Goal: Transaction & Acquisition: Book appointment/travel/reservation

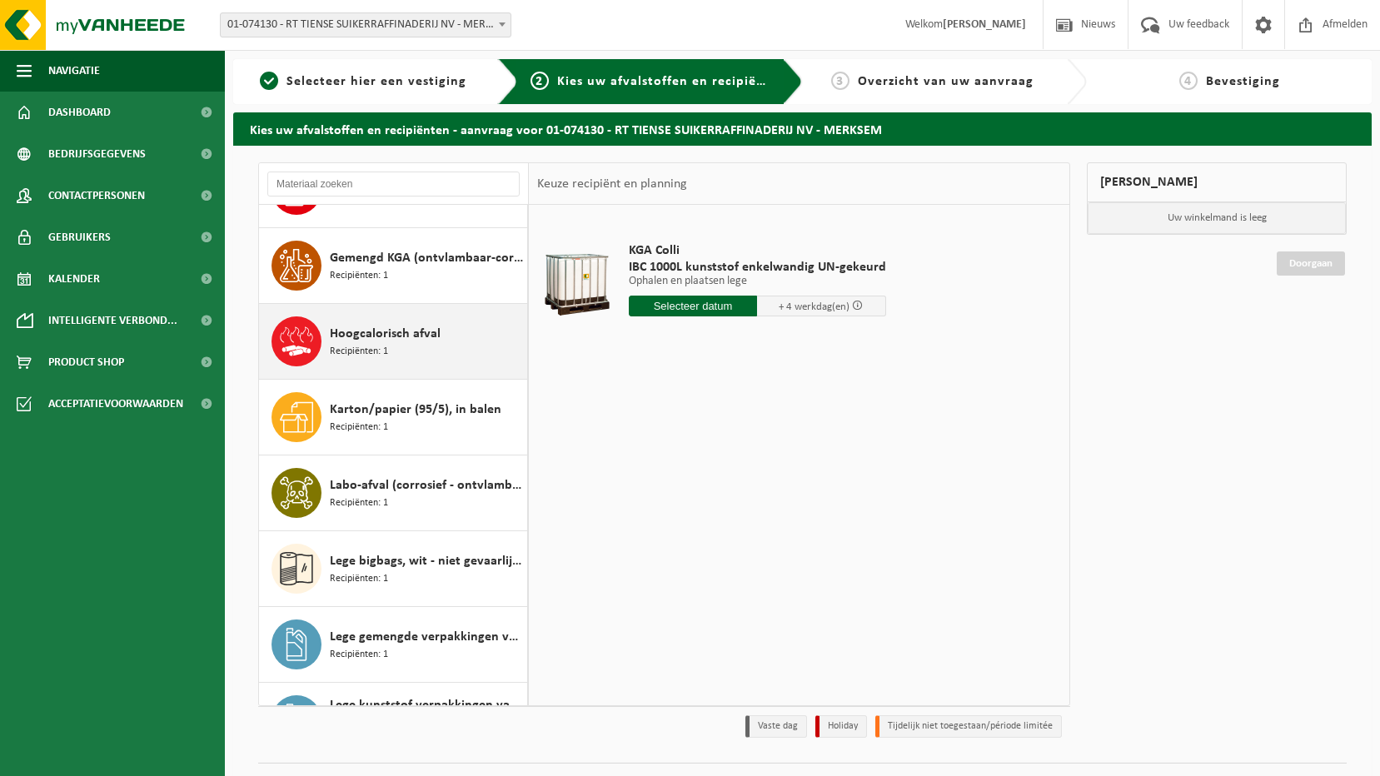
click at [346, 333] on span "Hoogcalorisch afval" at bounding box center [385, 334] width 111 height 20
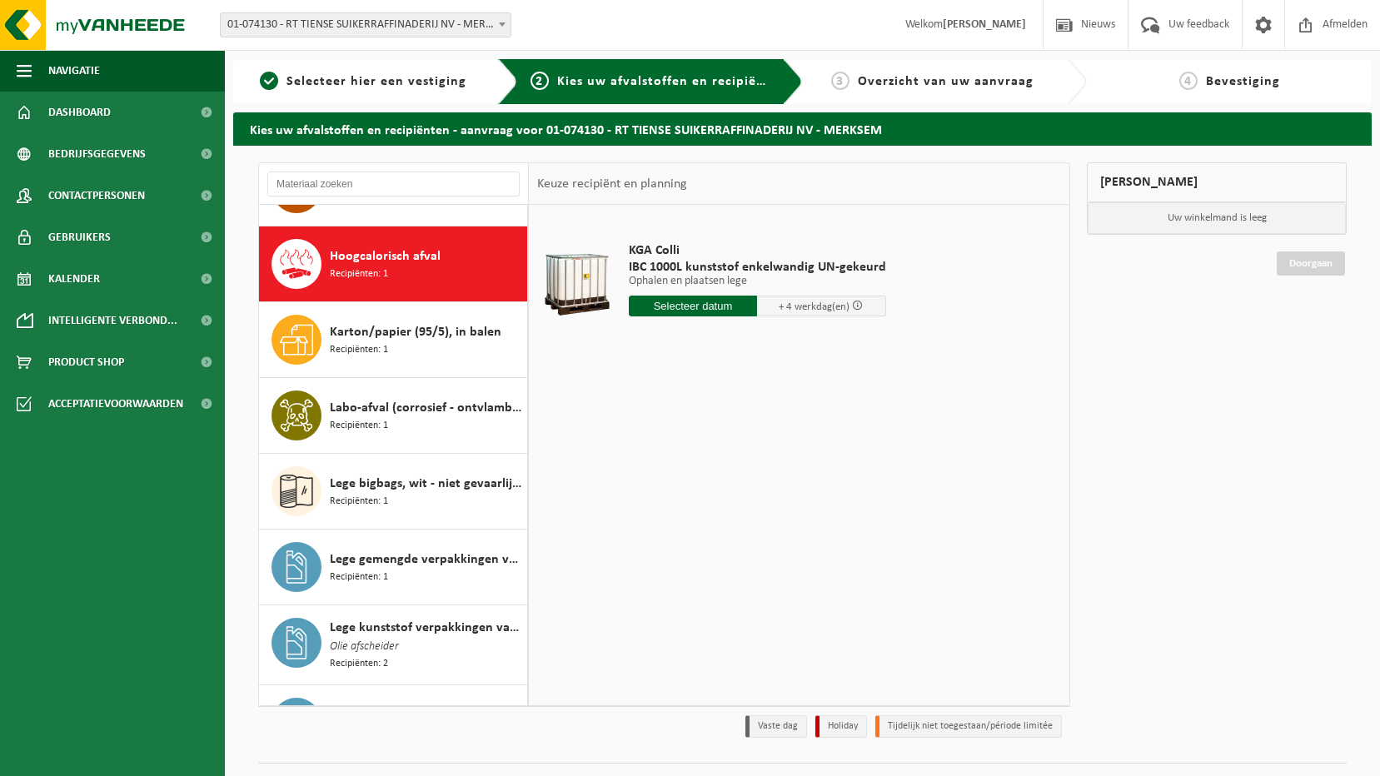
scroll to position [682, 0]
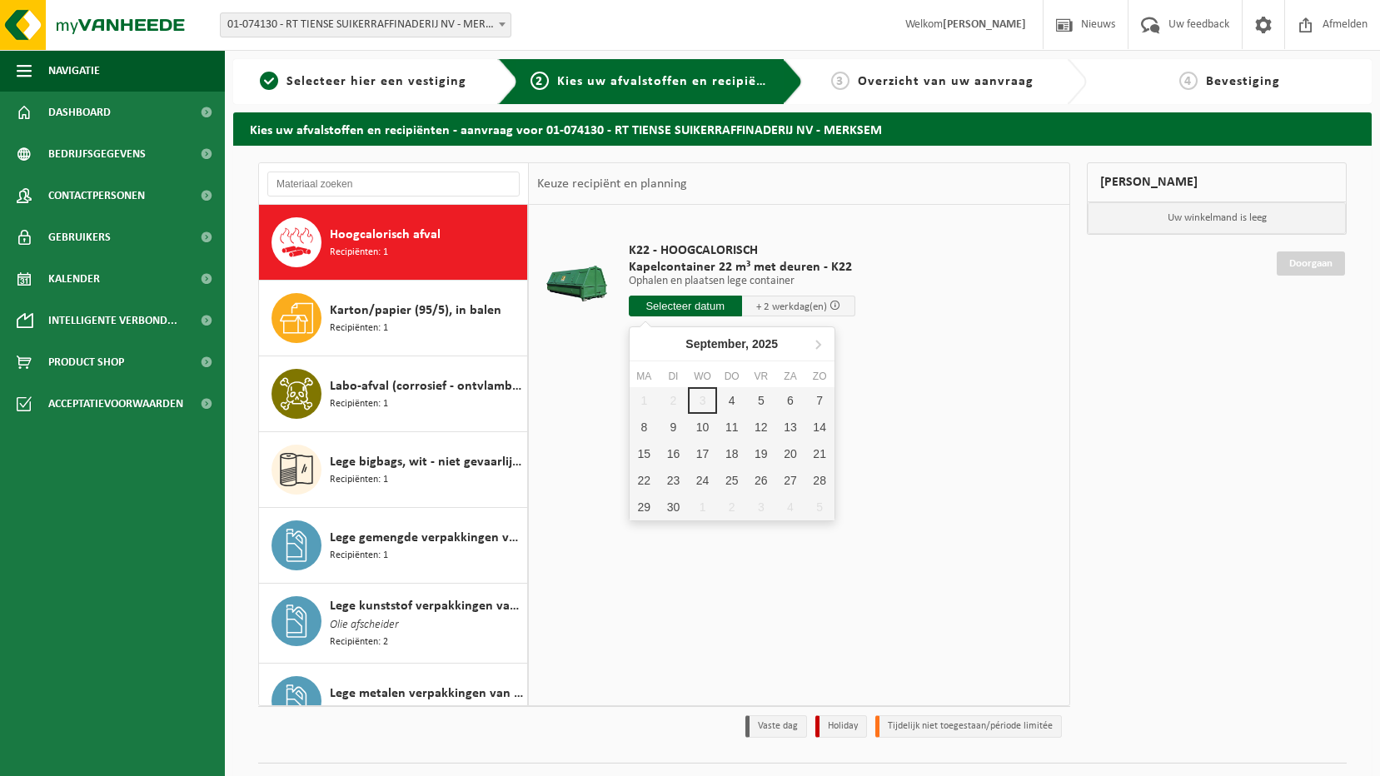
click at [710, 309] on input "text" at bounding box center [685, 306] width 113 height 21
click at [755, 399] on div "5" at bounding box center [760, 400] width 29 height 27
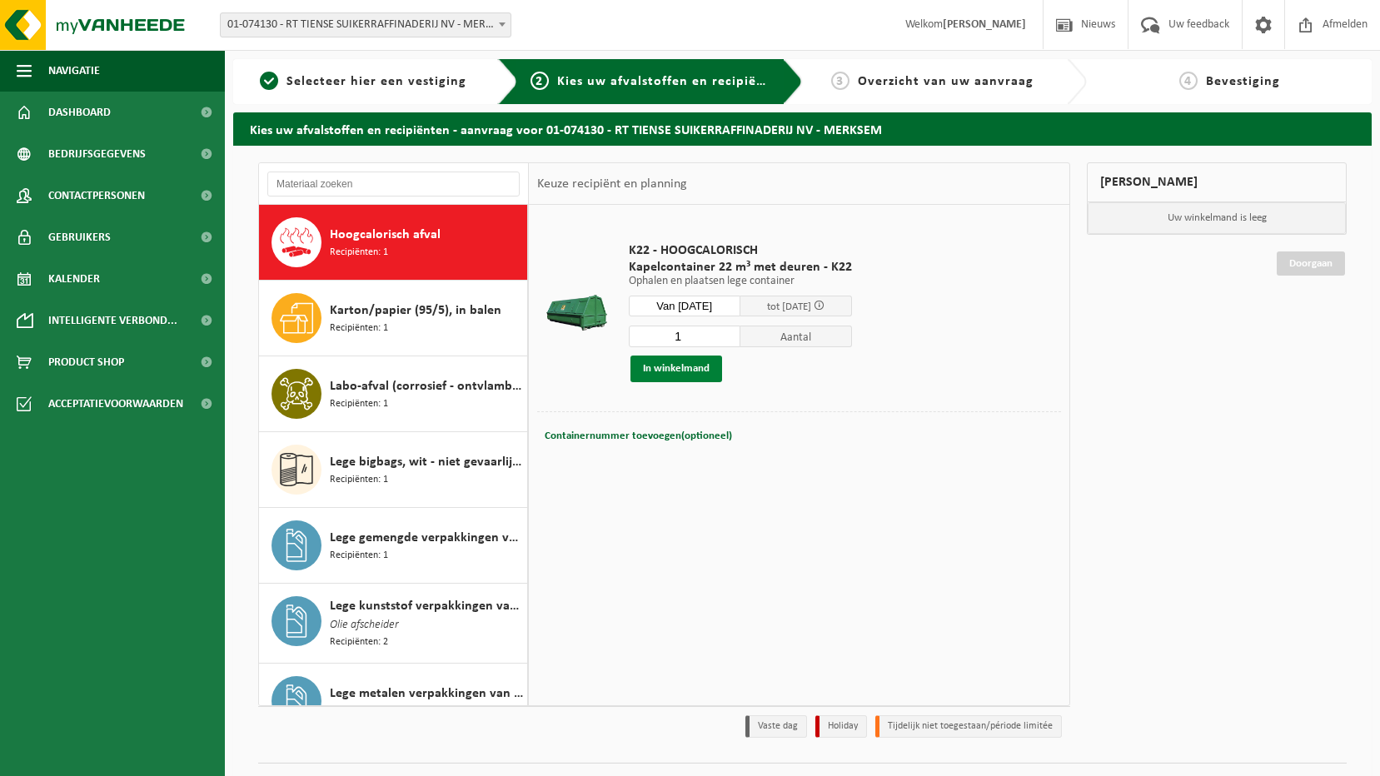
click at [689, 371] on button "In winkelmand" at bounding box center [676, 369] width 92 height 27
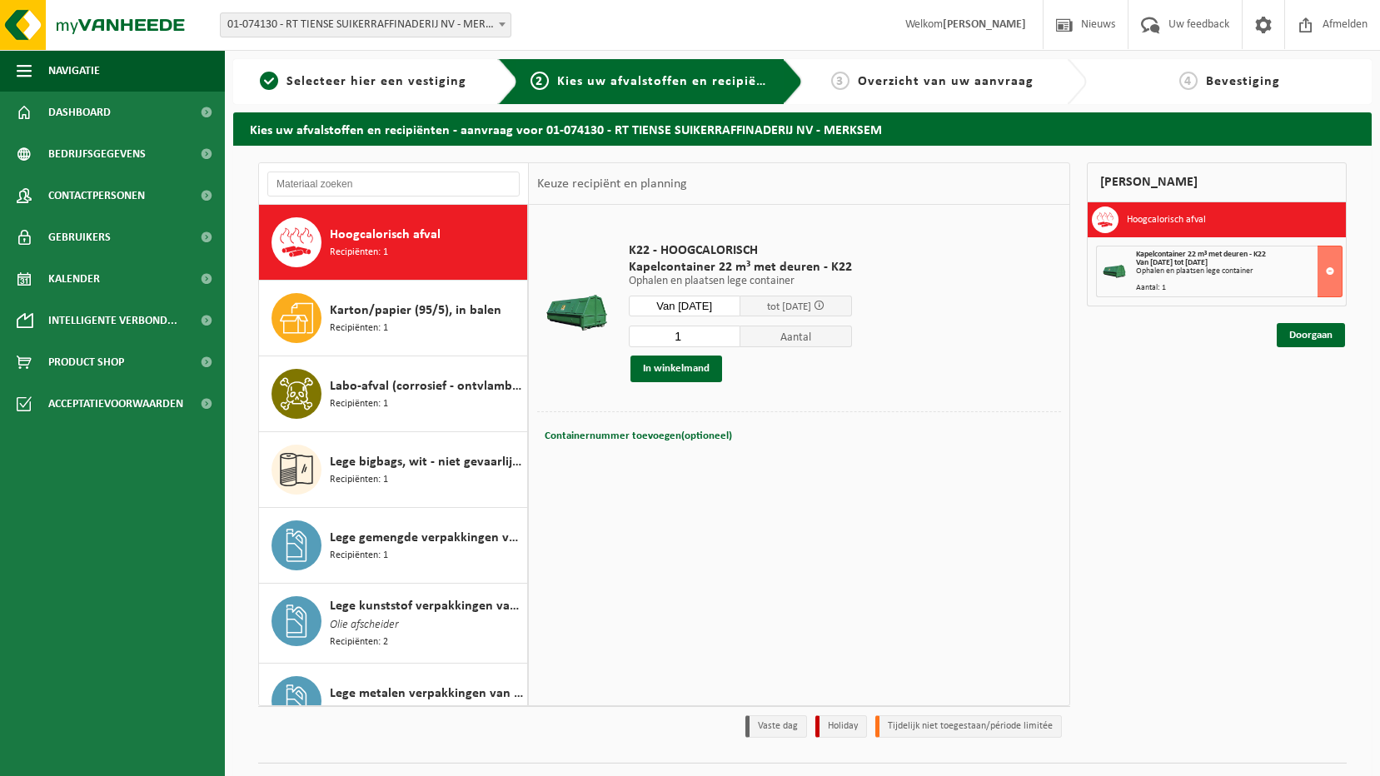
click at [791, 307] on span "tot 09/09/2025" at bounding box center [789, 307] width 44 height 11
click at [699, 308] on input "Van 2025-09-05" at bounding box center [685, 306] width 112 height 21
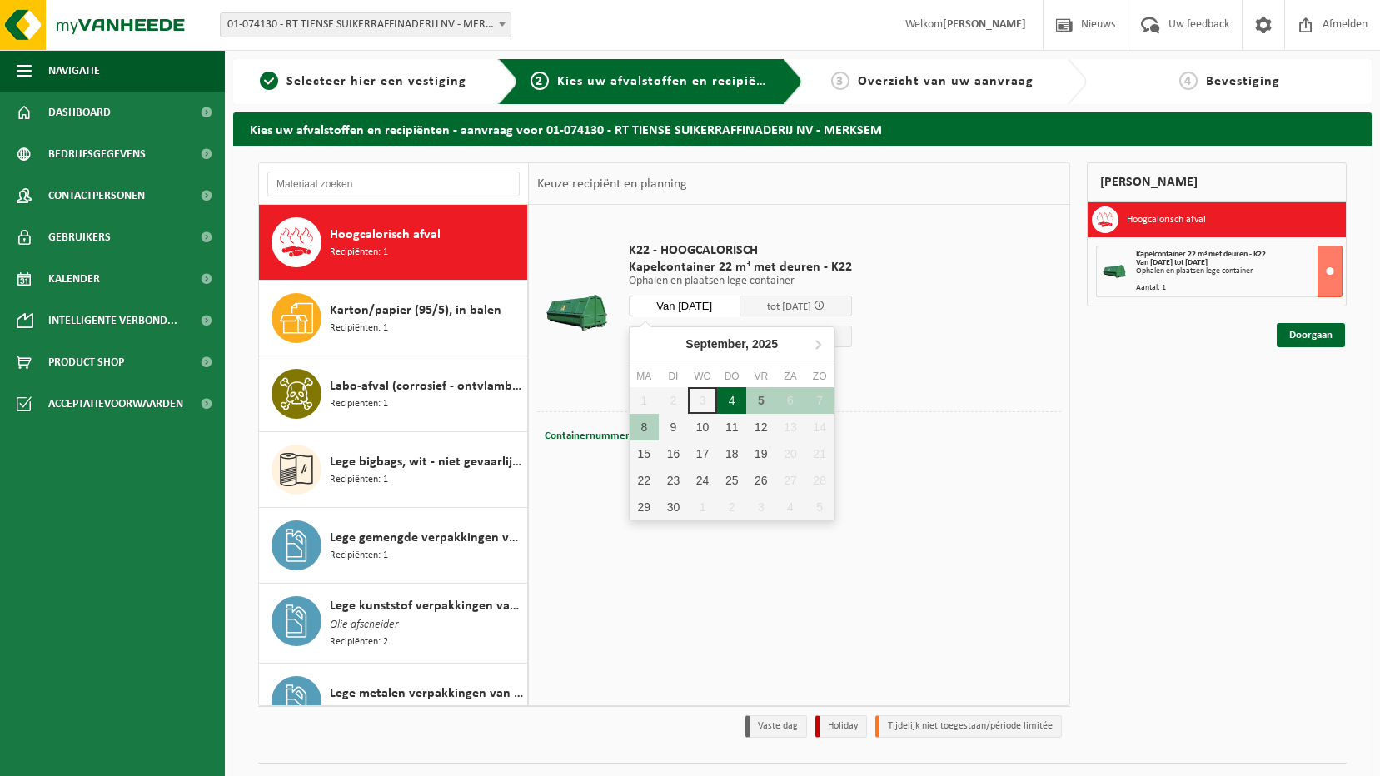
click at [725, 401] on div "4" at bounding box center [731, 400] width 29 height 27
type input "Van 2025-09-04"
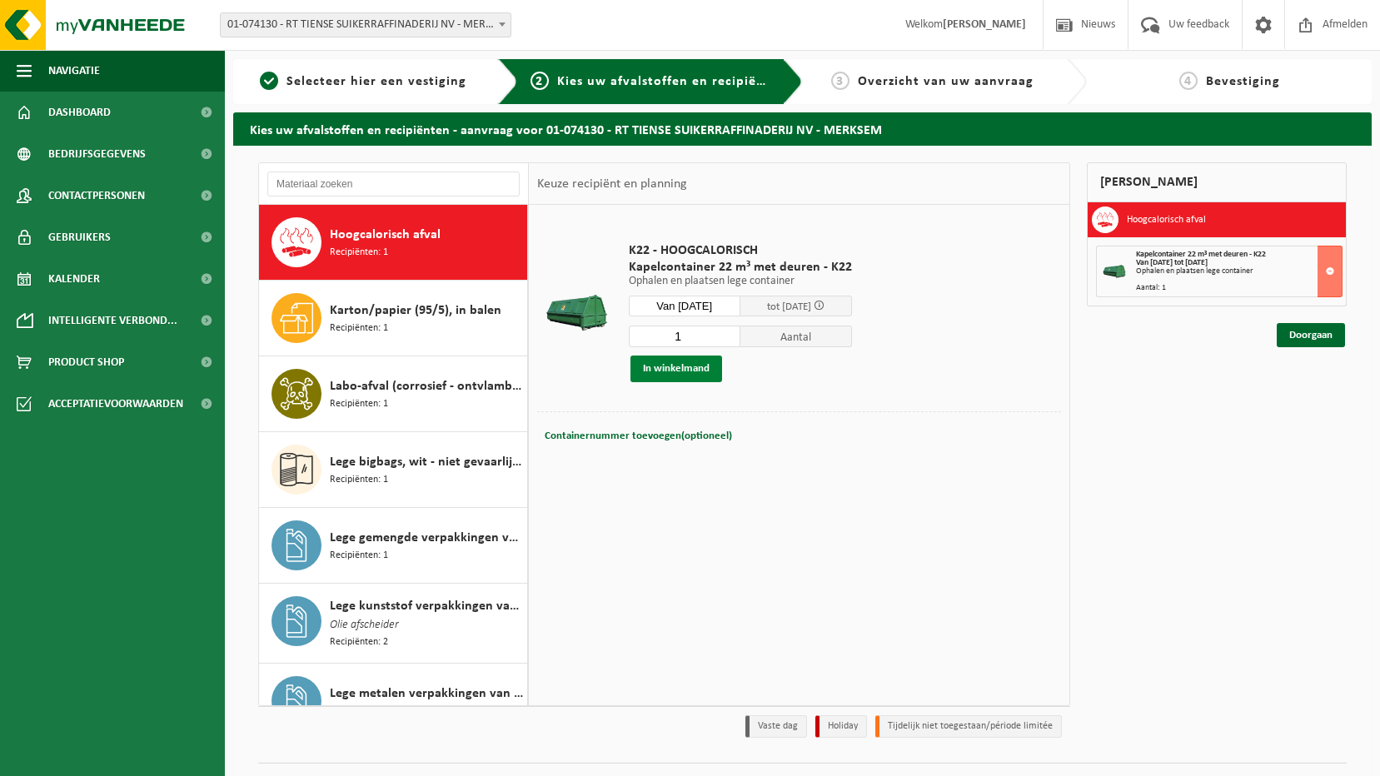
click at [686, 366] on button "In winkelmand" at bounding box center [676, 369] width 92 height 27
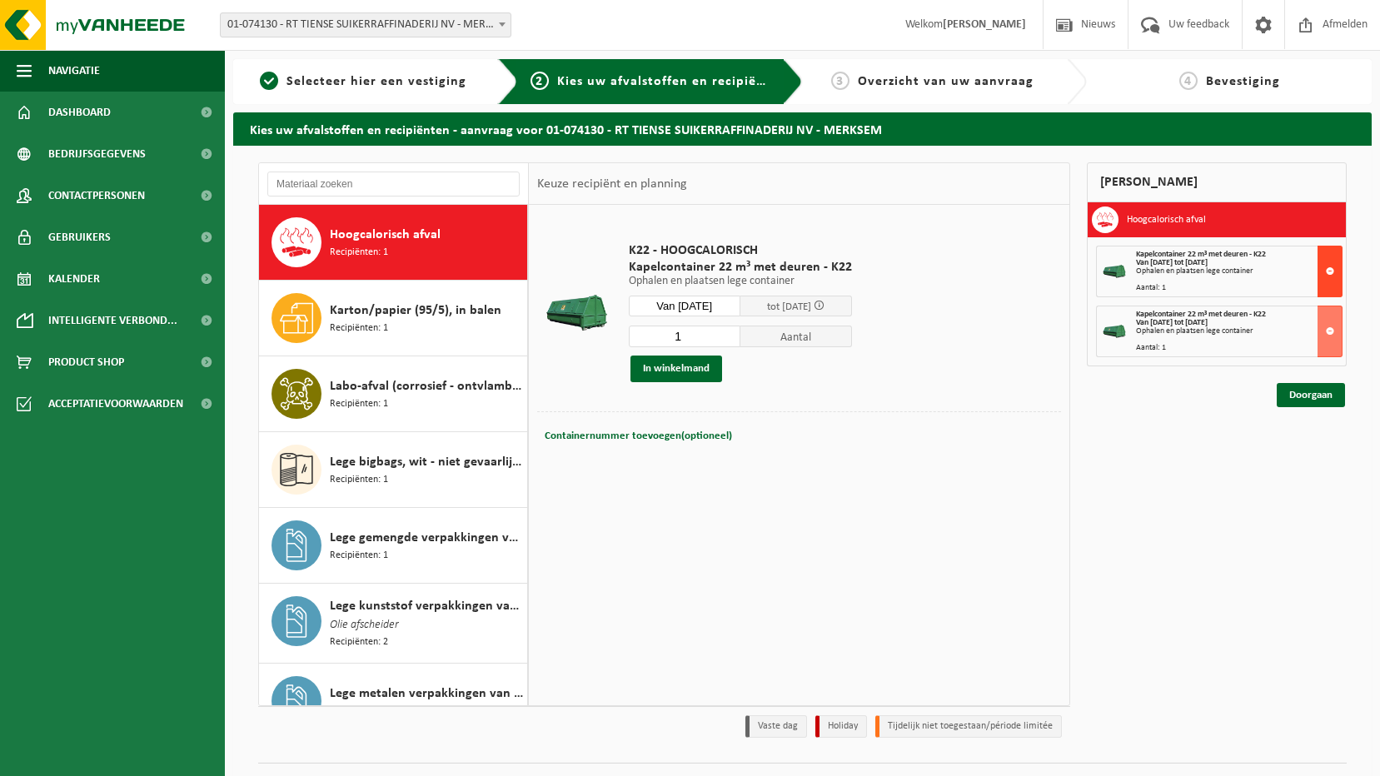
click at [1335, 272] on button at bounding box center [1330, 272] width 25 height 52
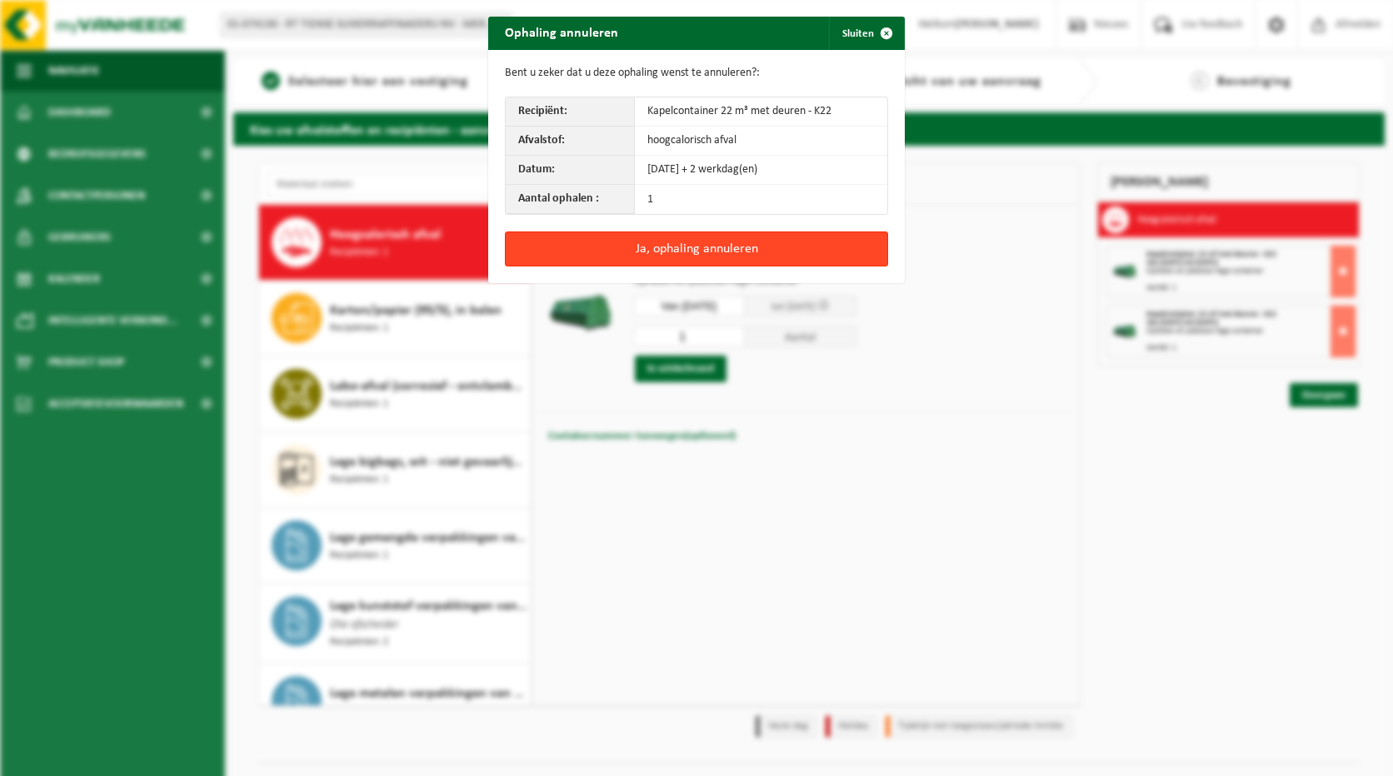
click at [622, 244] on button "Ja, ophaling annuleren" at bounding box center [696, 249] width 383 height 35
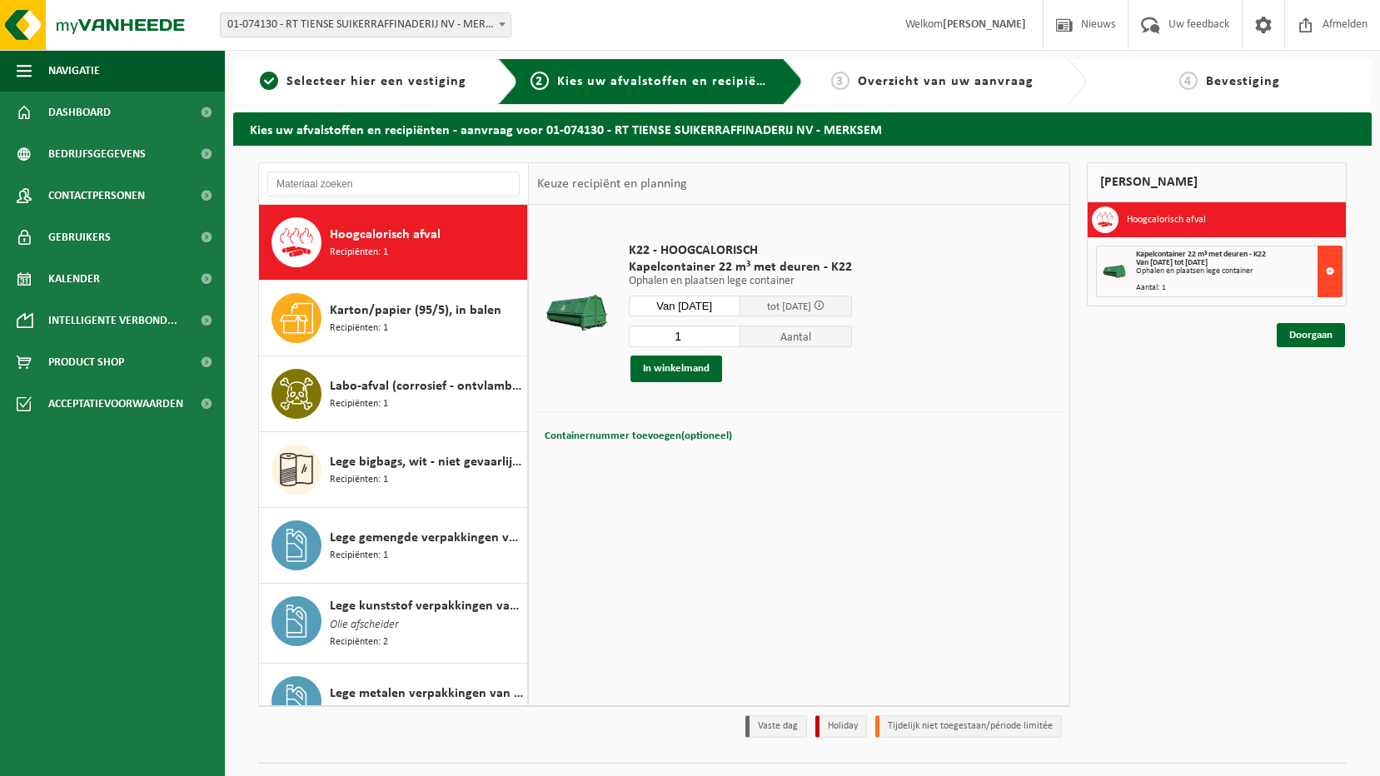
click at [1330, 264] on button at bounding box center [1330, 272] width 25 height 52
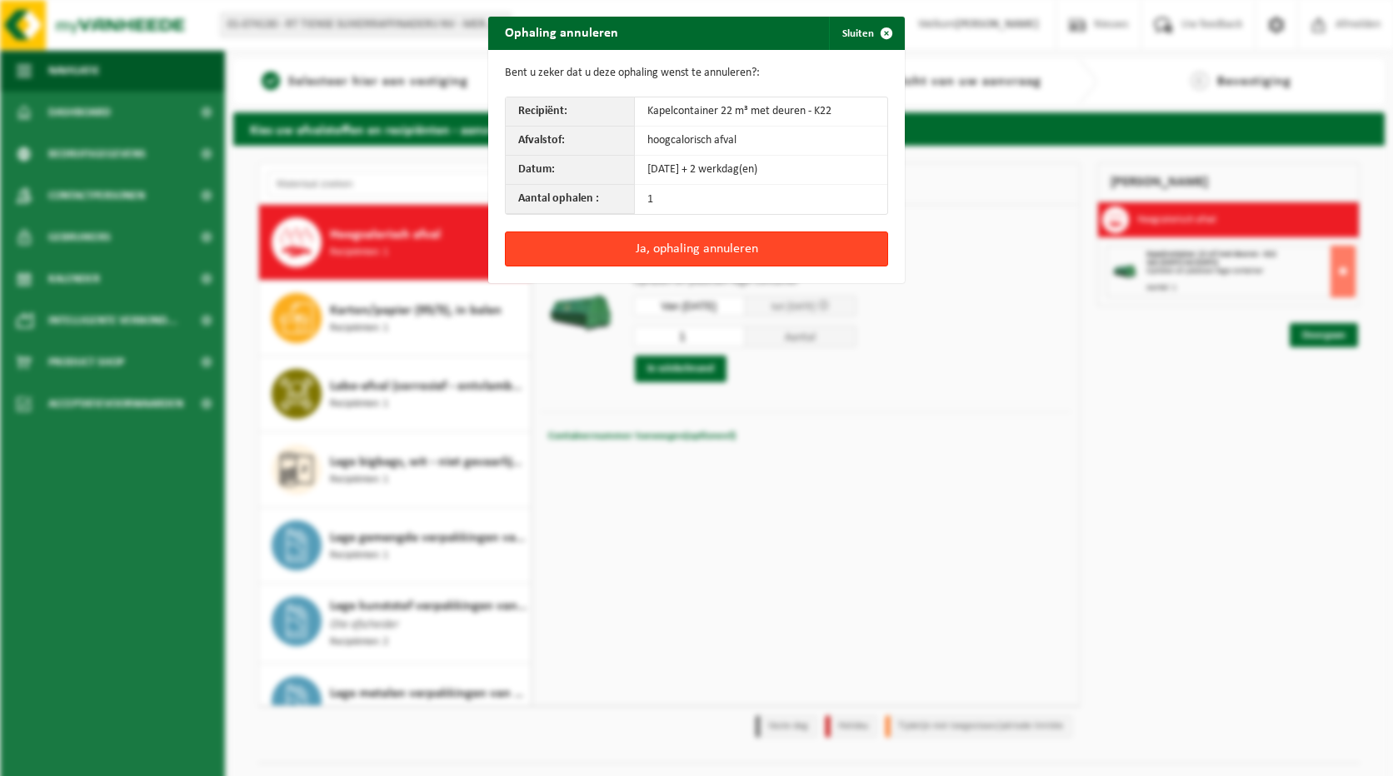
click at [798, 241] on button "Ja, ophaling annuleren" at bounding box center [696, 249] width 383 height 35
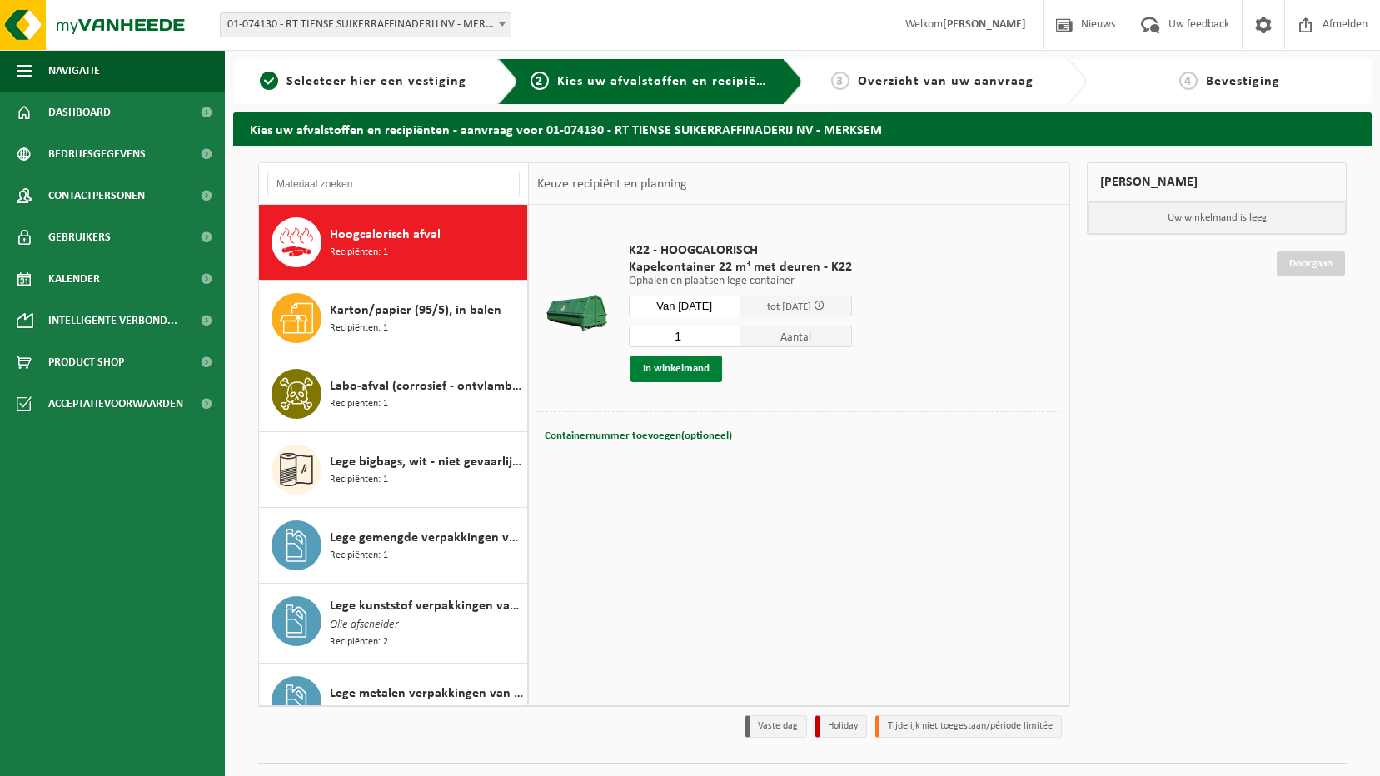
click at [669, 362] on button "In winkelmand" at bounding box center [676, 369] width 92 height 27
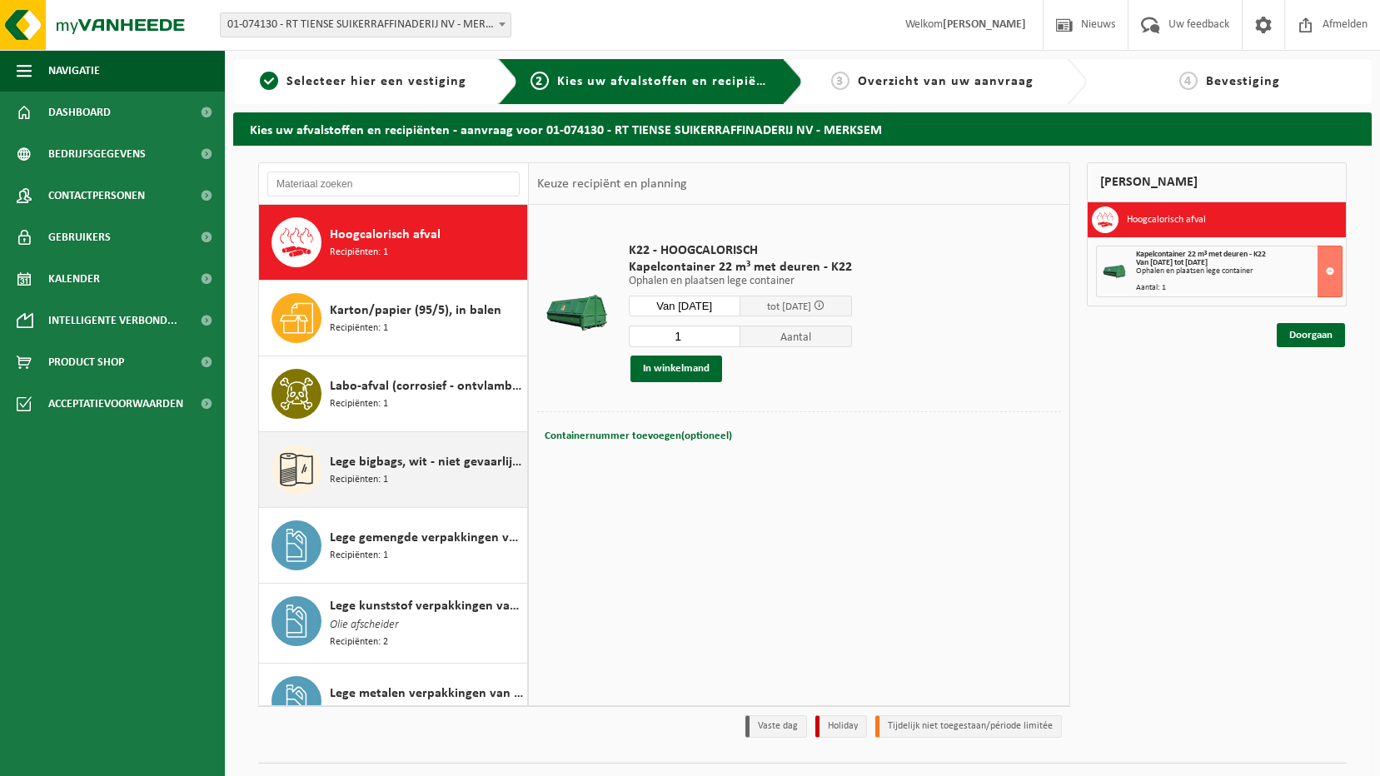
click at [366, 446] on div "Lege bigbags, wit - niet gevaarlijk - los Recipiënten: 1" at bounding box center [426, 470] width 193 height 50
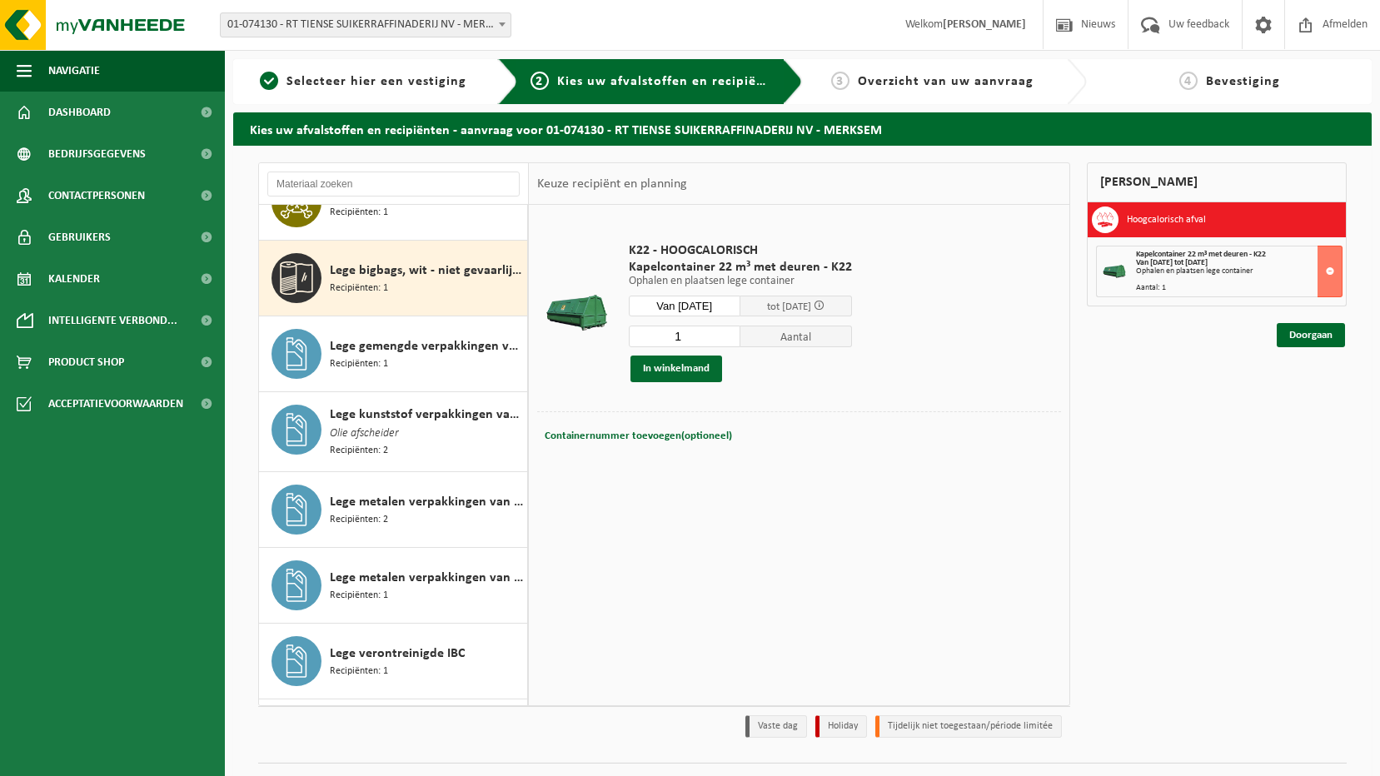
scroll to position [910, 0]
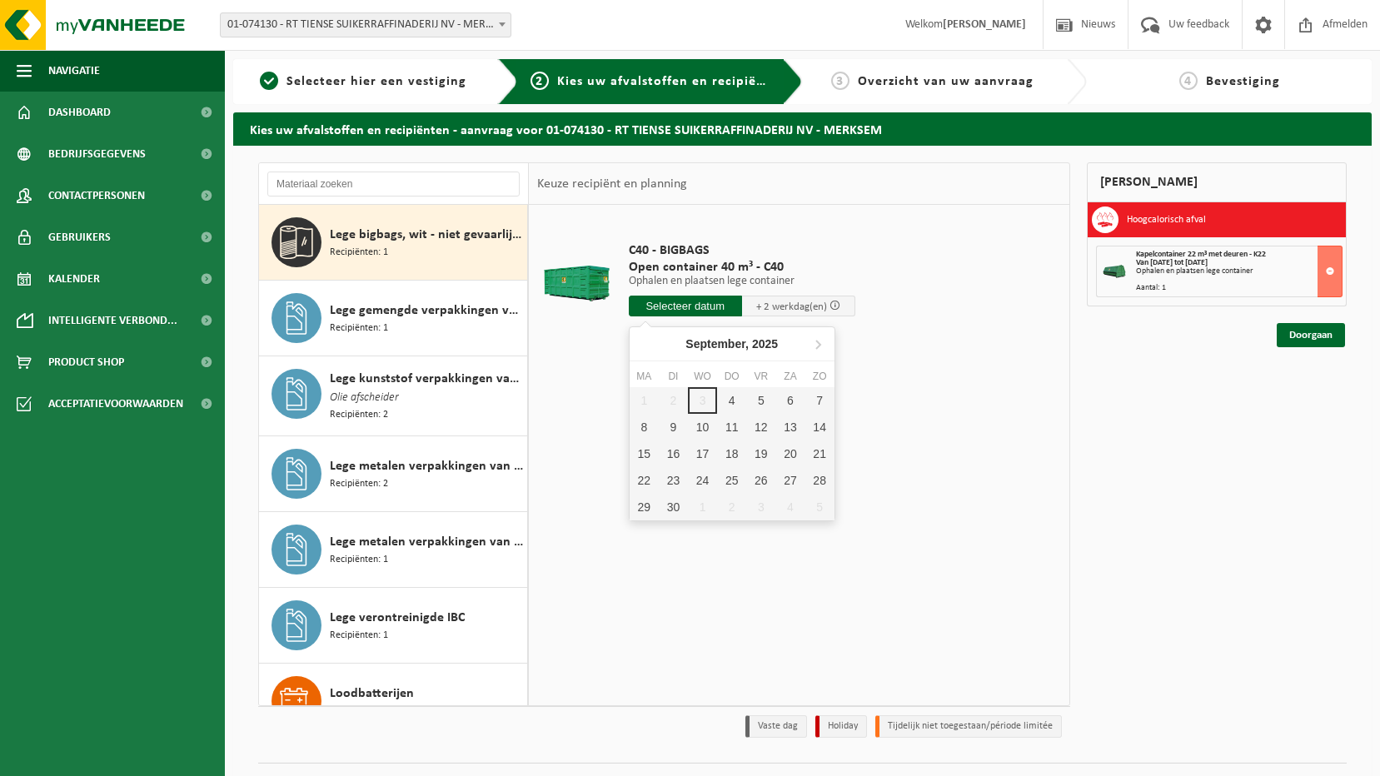
click at [721, 305] on input "text" at bounding box center [685, 306] width 113 height 21
click at [733, 391] on div "4" at bounding box center [731, 400] width 29 height 27
type input "Van 2025-09-04"
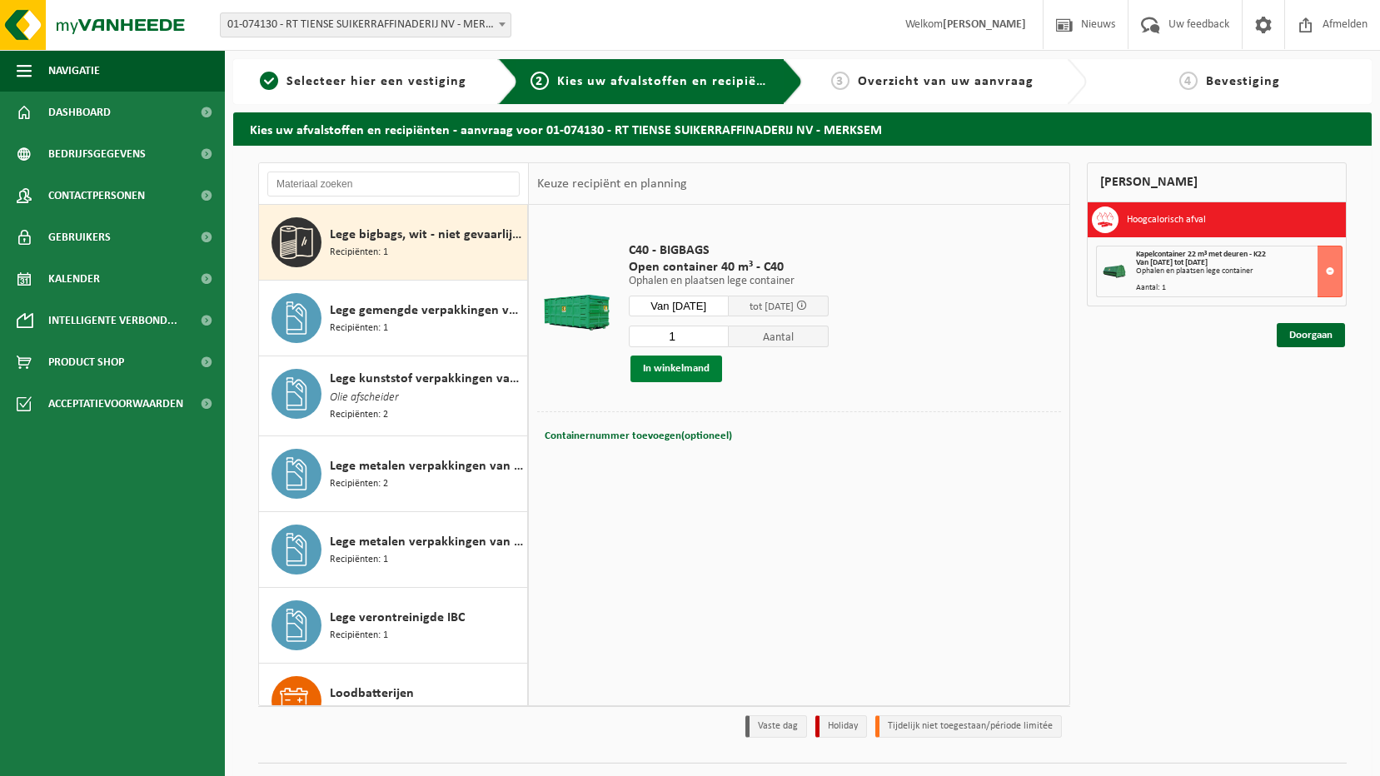
click at [682, 367] on button "In winkelmand" at bounding box center [676, 369] width 92 height 27
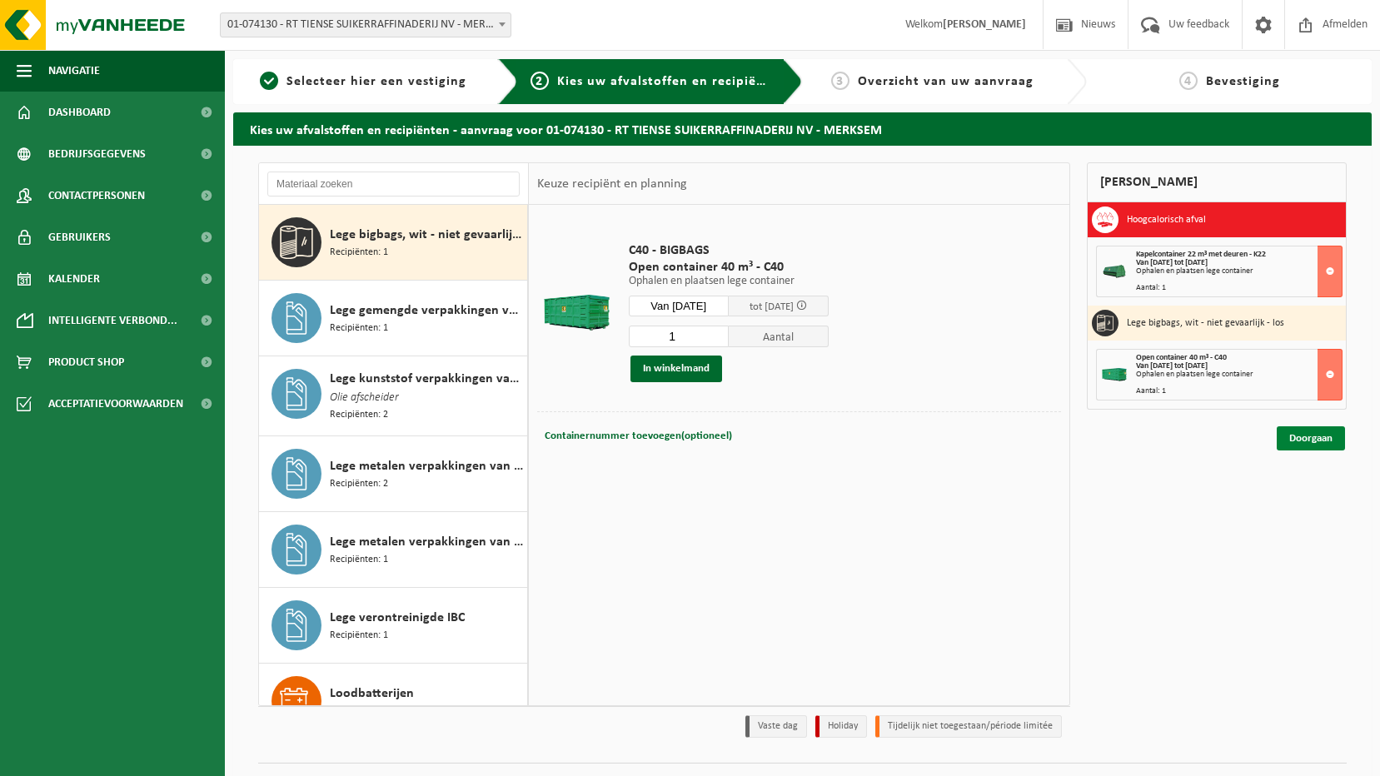
click at [1294, 431] on link "Doorgaan" at bounding box center [1311, 438] width 68 height 24
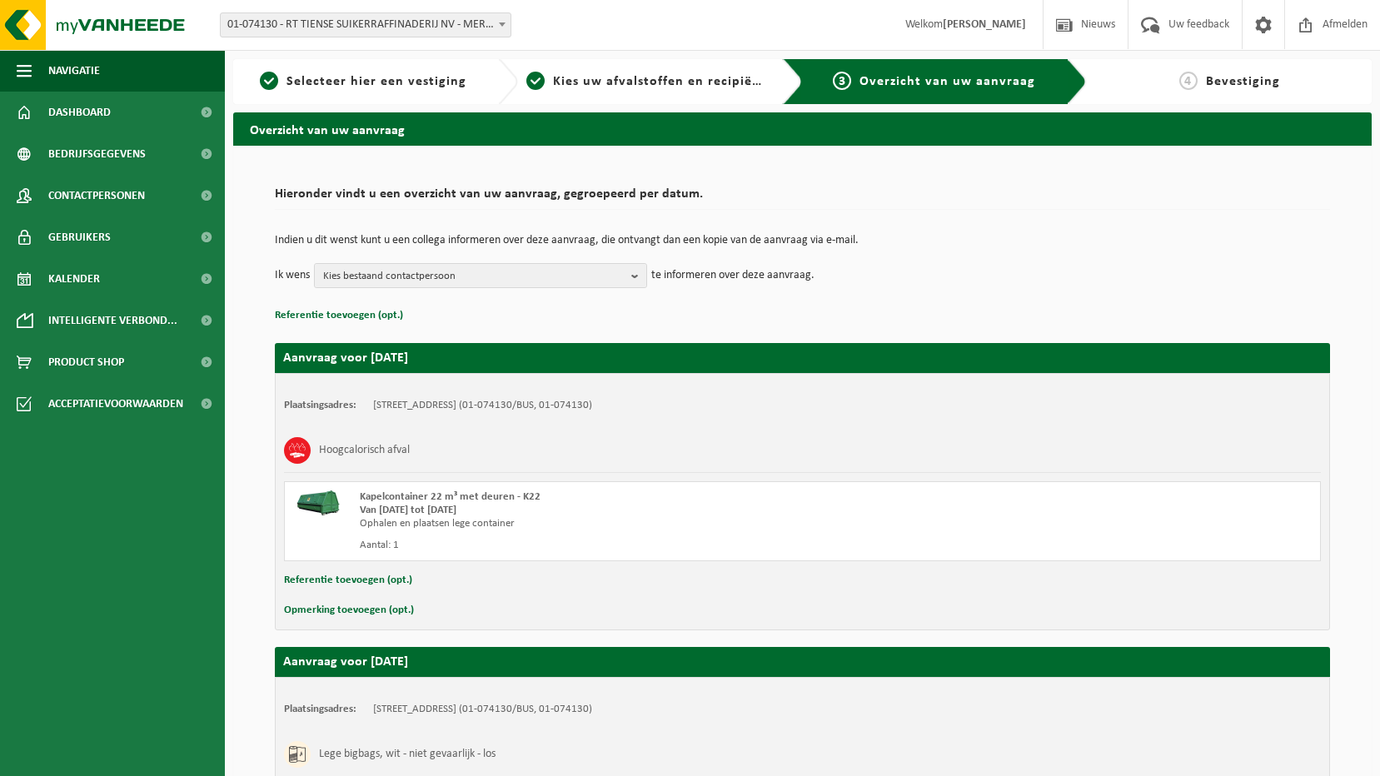
scroll to position [242, 0]
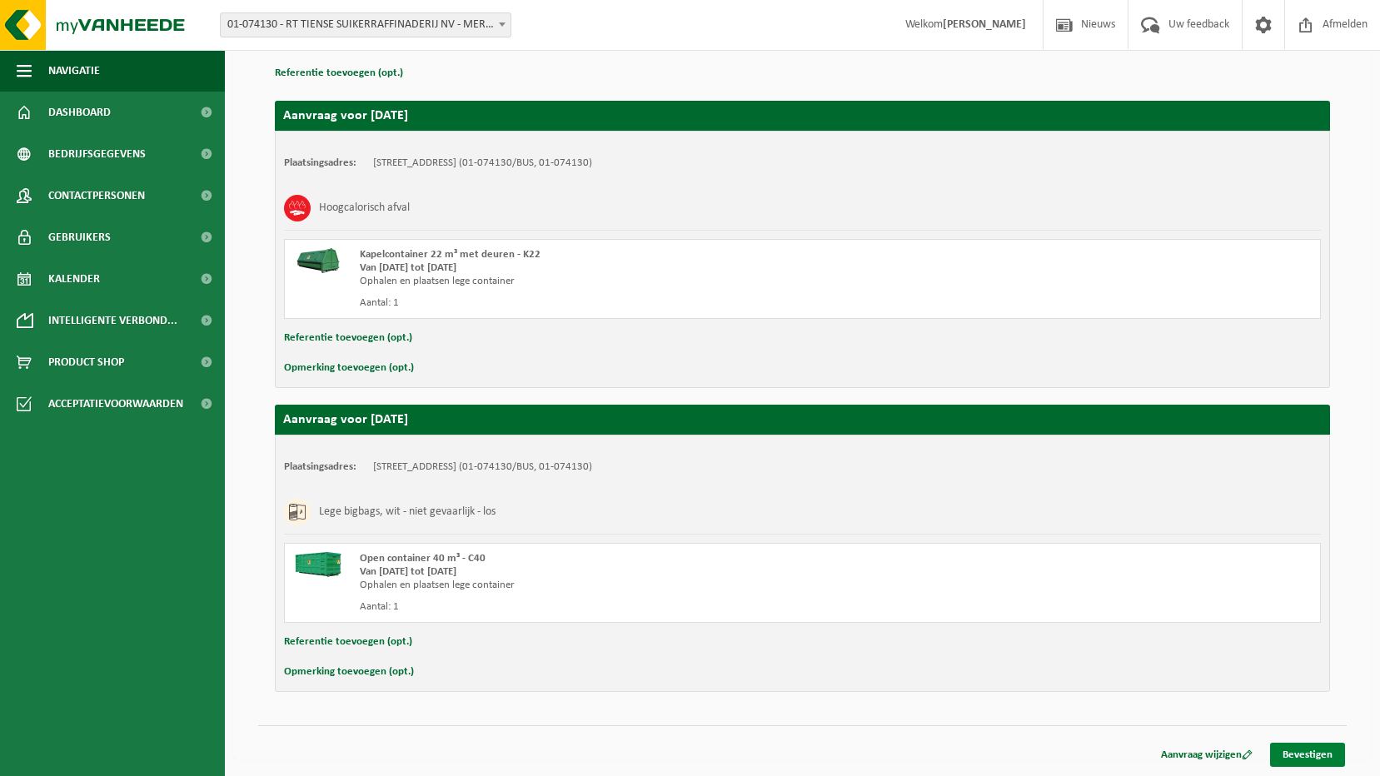
click at [1295, 756] on link "Bevestigen" at bounding box center [1307, 755] width 75 height 24
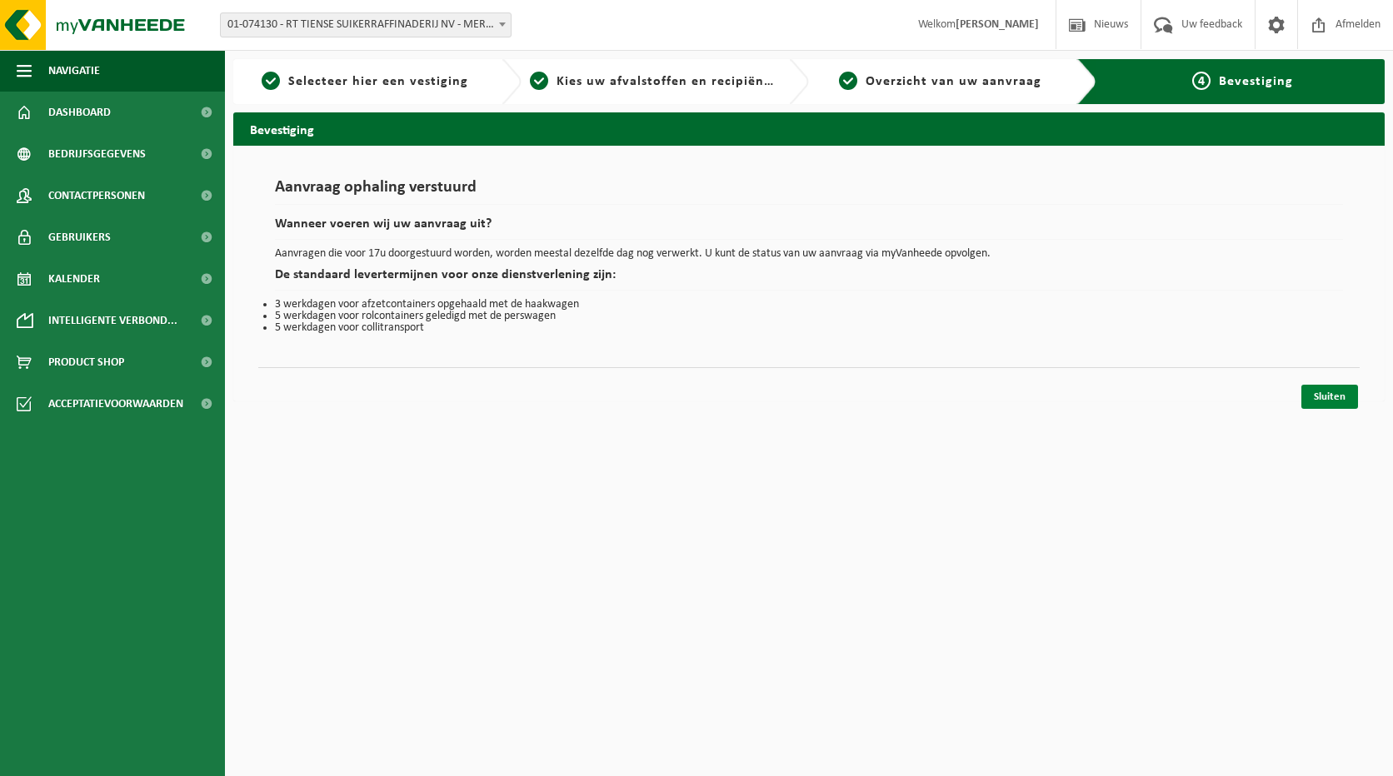
click at [1328, 391] on link "Sluiten" at bounding box center [1329, 397] width 57 height 24
